Goal: Communication & Community: Answer question/provide support

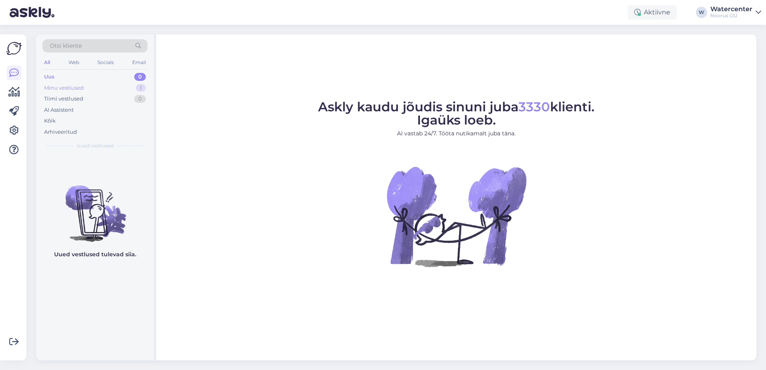
click at [117, 90] on div "Minu vestlused 1" at bounding box center [94, 88] width 105 height 11
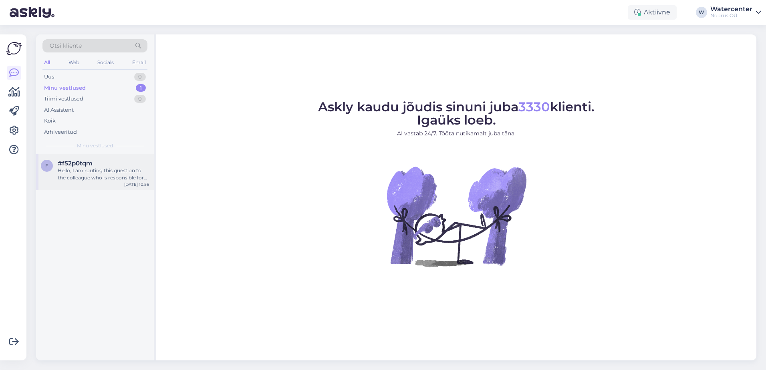
click at [109, 168] on div "Hello, I am routing this question to the colleague who is responsible for this …" at bounding box center [103, 174] width 91 height 14
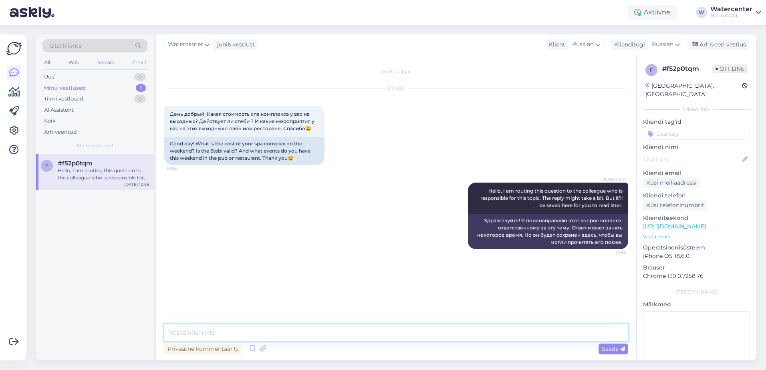
click at [294, 334] on textarea at bounding box center [396, 333] width 464 height 17
type textarea "[PERSON_NAME]"
type textarea "Добрый день! Взрослый билет в водно-банный центр 22 евро на 3 часа, 16 евро на …"
click at [609, 351] on span "Saada" at bounding box center [613, 349] width 23 height 7
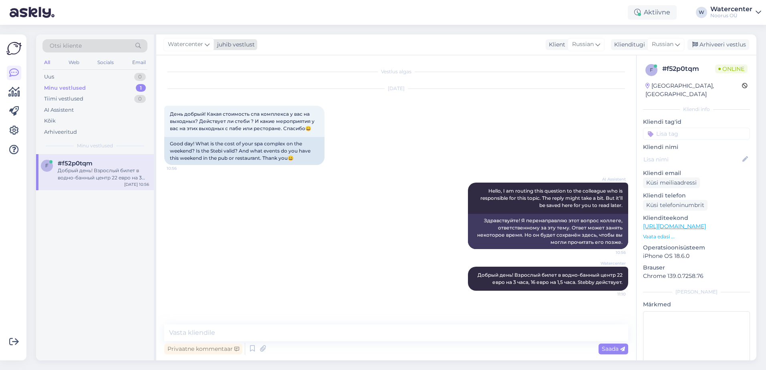
click at [199, 45] on span "Watercenter" at bounding box center [185, 44] width 35 height 9
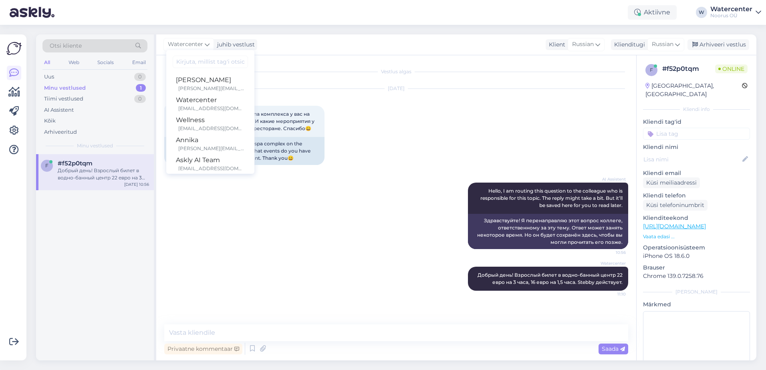
click at [262, 233] on div "AI Assistent Hello, I am routing this question to the colleague who is responsi…" at bounding box center [396, 216] width 464 height 84
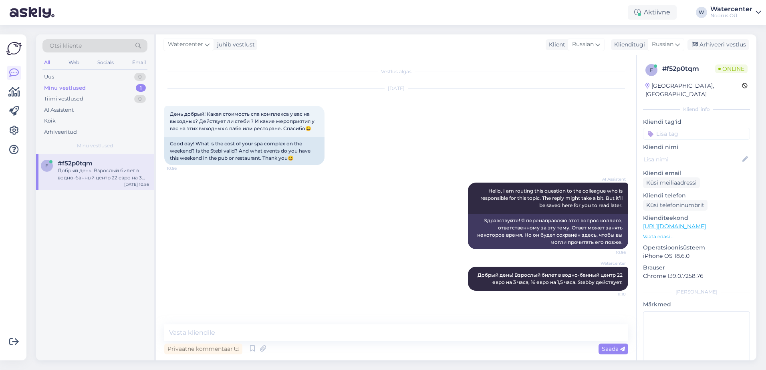
click at [358, 229] on div "AI Assistent Hello, I am routing this question to the colleague who is responsi…" at bounding box center [396, 216] width 464 height 84
